Goal: Find specific page/section: Locate a particular part of the current website

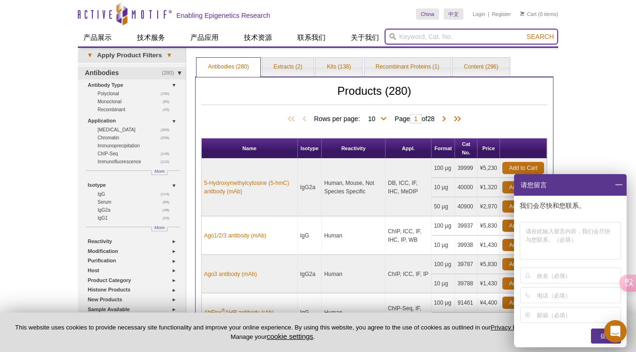
click at [413, 41] on input "search" at bounding box center [470, 37] width 173 height 16
click at [540, 37] on button "Search" at bounding box center [540, 36] width 33 height 8
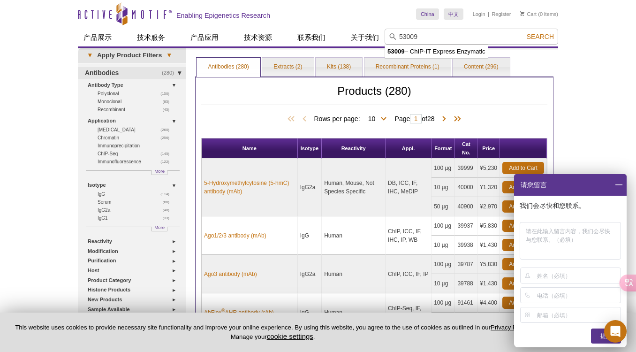
click at [460, 52] on li "53009 – ChIP-IT Express Enzymatic" at bounding box center [436, 51] width 103 height 13
type input "53009 – ChIP-IT Express Enzymatic"
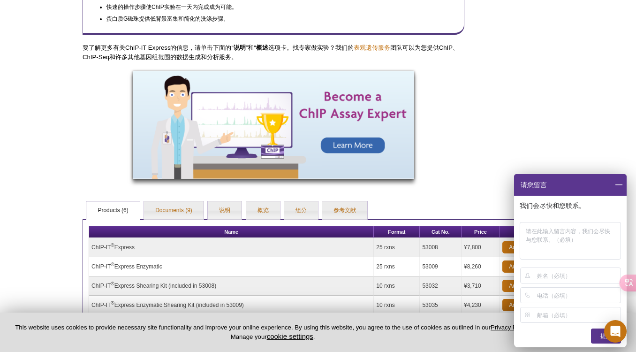
scroll to position [416, 0]
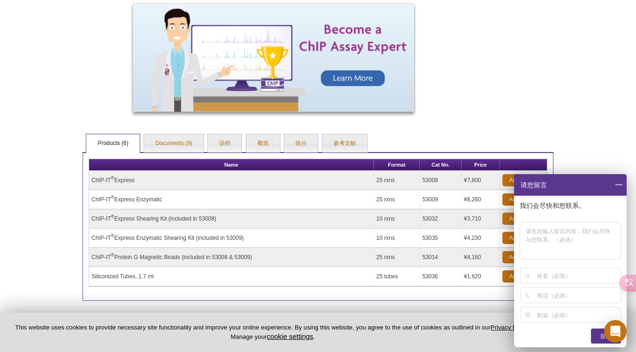
click at [618, 182] on span at bounding box center [618, 185] width 16 height 22
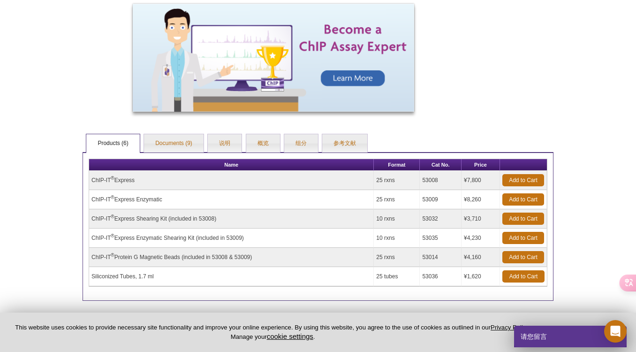
click at [159, 199] on td "ChIP-IT ® Express Enzymatic" at bounding box center [231, 199] width 285 height 19
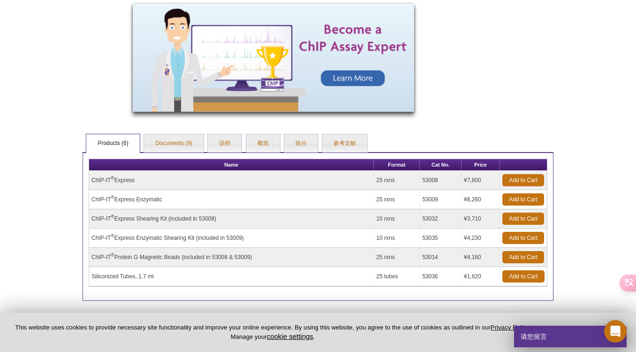
scroll to position [432, 0]
